Goal: Find specific page/section: Find specific page/section

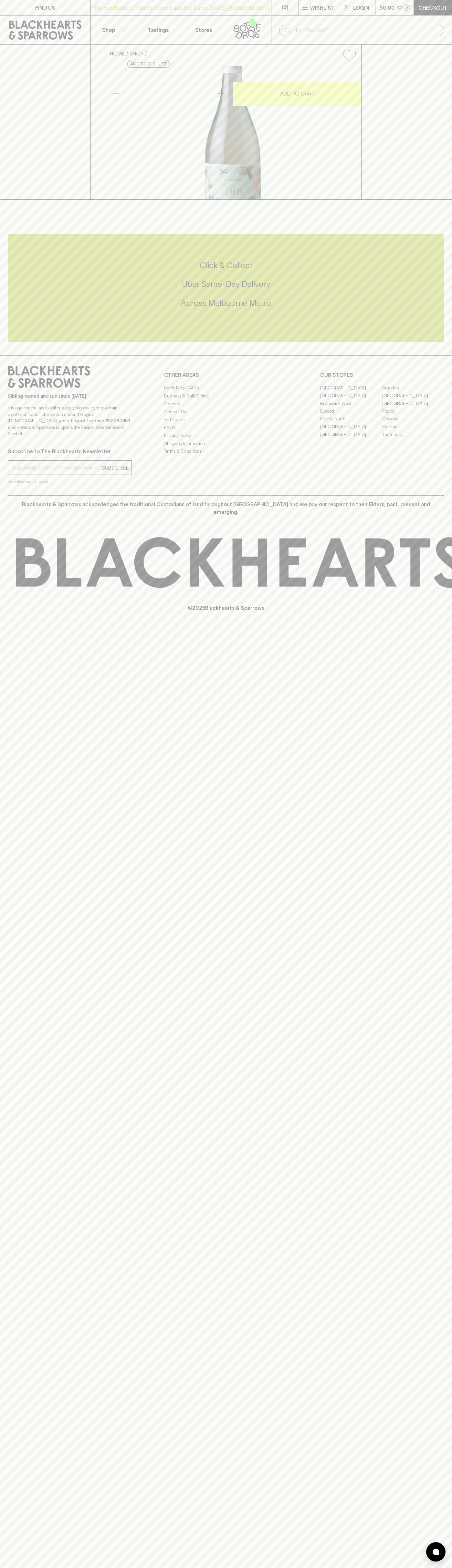
click at [311, 21] on div "​" at bounding box center [361, 30] width 181 height 29
click at [449, 1250] on div "FIND US | No Bad Bottles | Sibling Owned and Run Since [DATE] | No Bad Bottles …" at bounding box center [226, 784] width 452 height 1568
click at [343, 1567] on html "FIND US | No Bad Bottles | Sibling Owned and Run Since [DATE] | No Bad Bottles …" at bounding box center [226, 784] width 452 height 1568
click at [9, 1172] on div "FIND US | No Bad Bottles | Sibling Owned and Run Since [DATE] | No Bad Bottles …" at bounding box center [226, 784] width 452 height 1568
